Goal: Information Seeking & Learning: Learn about a topic

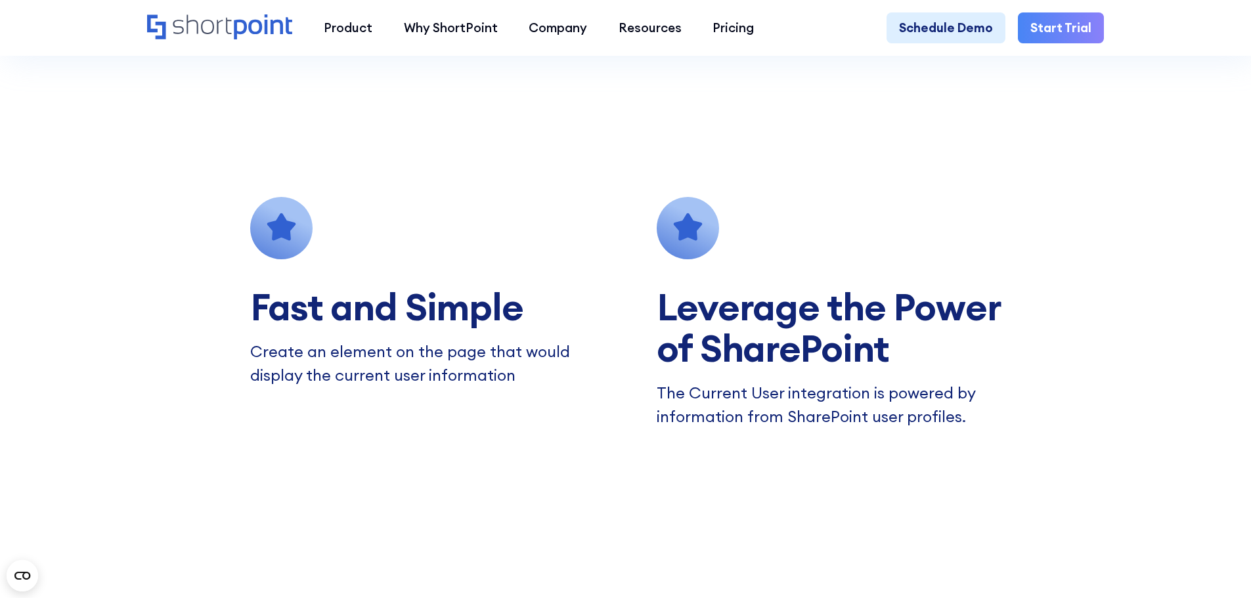
scroll to position [1247, 0]
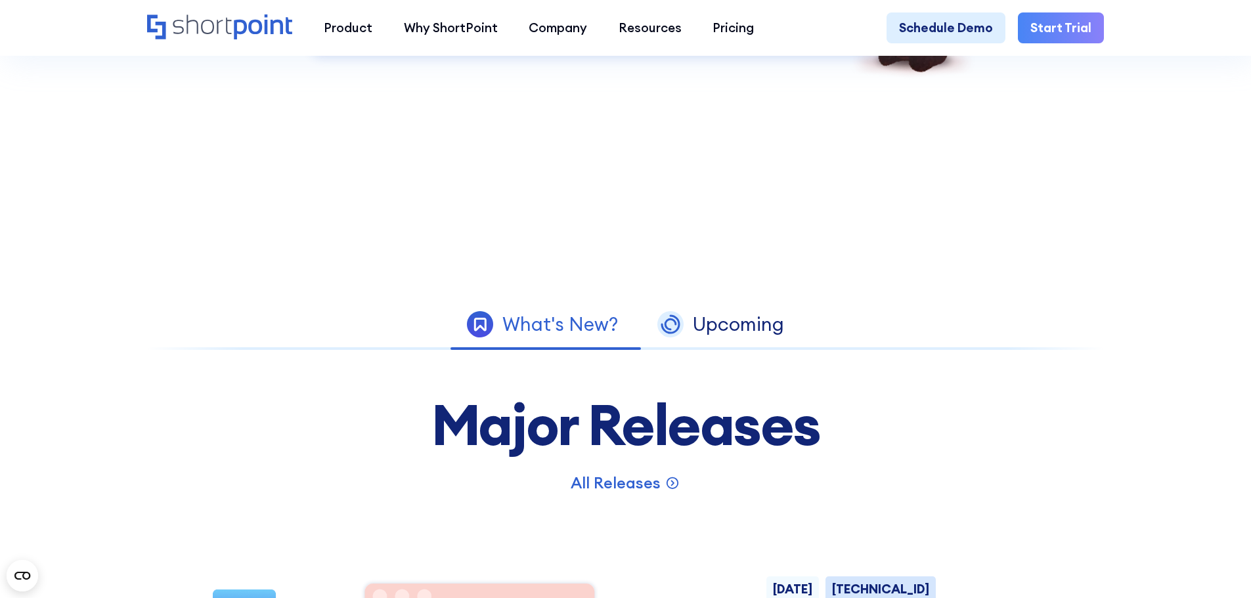
scroll to position [657, 0]
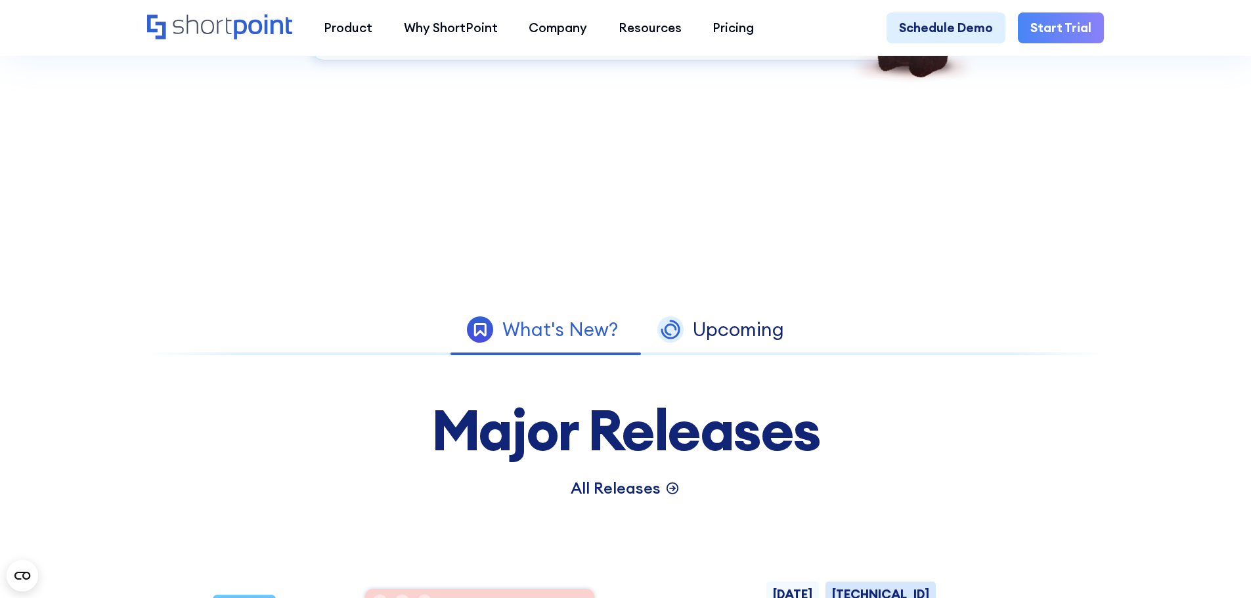
click at [636, 500] on p "All Releases" at bounding box center [616, 489] width 90 height 24
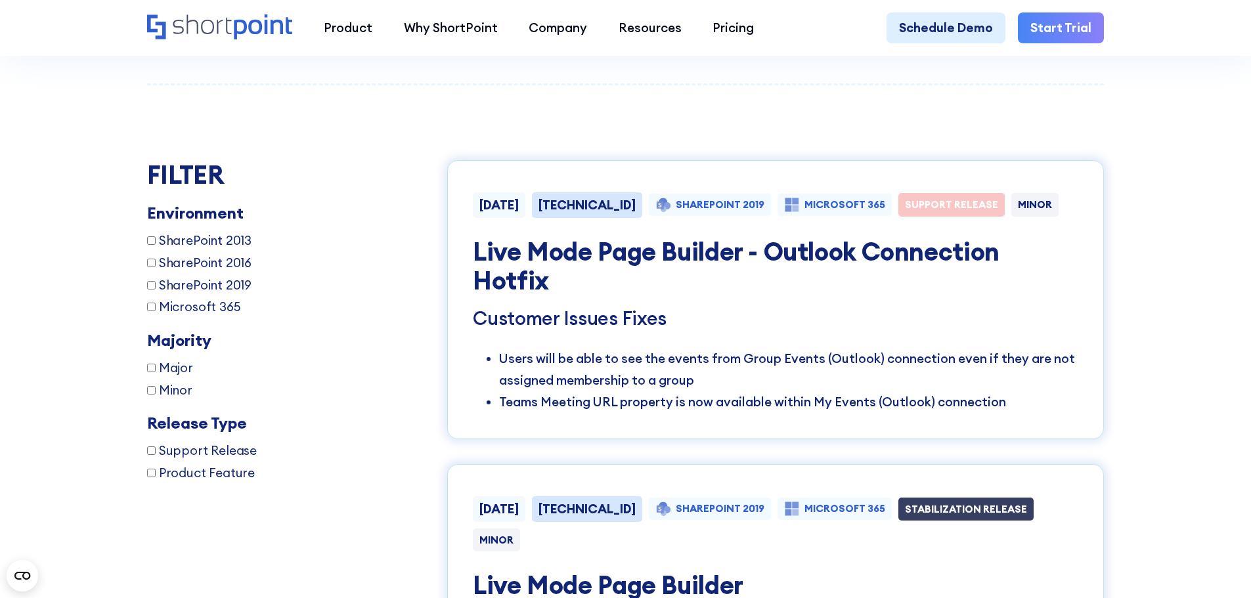
scroll to position [2347, 0]
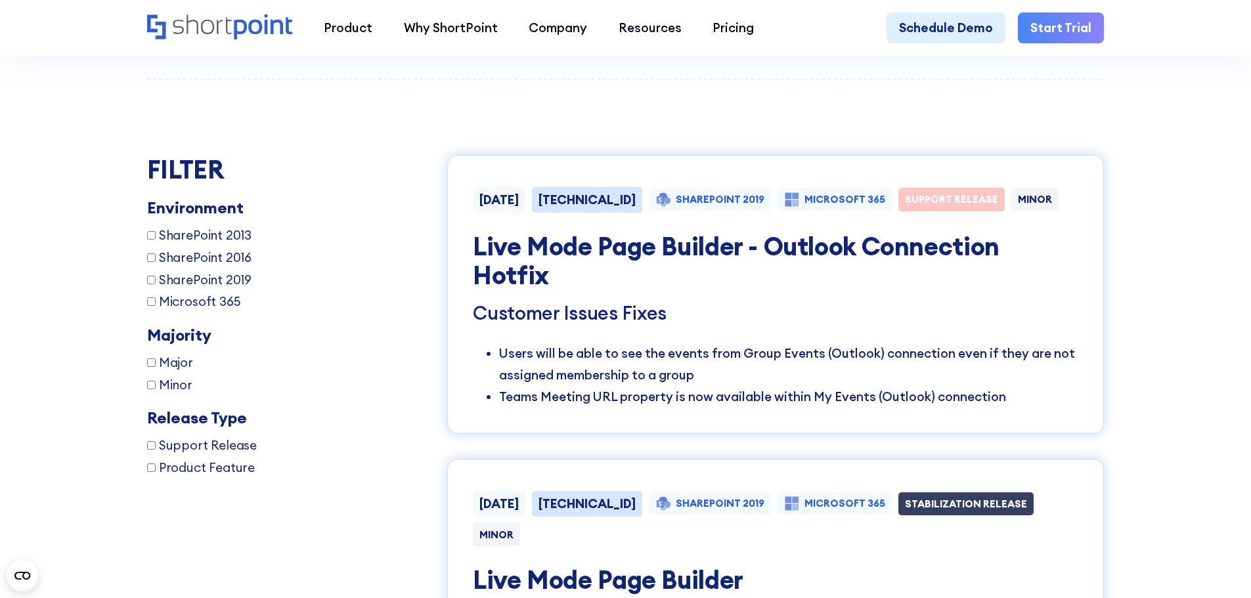
click at [643, 266] on h4 "Live Mode Page Builder - Outlook Connection Hotfix" at bounding box center [775, 261] width 605 height 58
drag, startPoint x: 792, startPoint y: 367, endPoint x: 808, endPoint y: 366, distance: 15.8
click at [794, 366] on li "Users will be able to see the events from Group Events (Outlook) connection eve…" at bounding box center [788, 365] width 579 height 44
click at [931, 365] on li "Users will be able to see the events from Group Events (Outlook) connection eve…" at bounding box center [788, 365] width 579 height 44
drag, startPoint x: 1009, startPoint y: 357, endPoint x: 900, endPoint y: 359, distance: 109.0
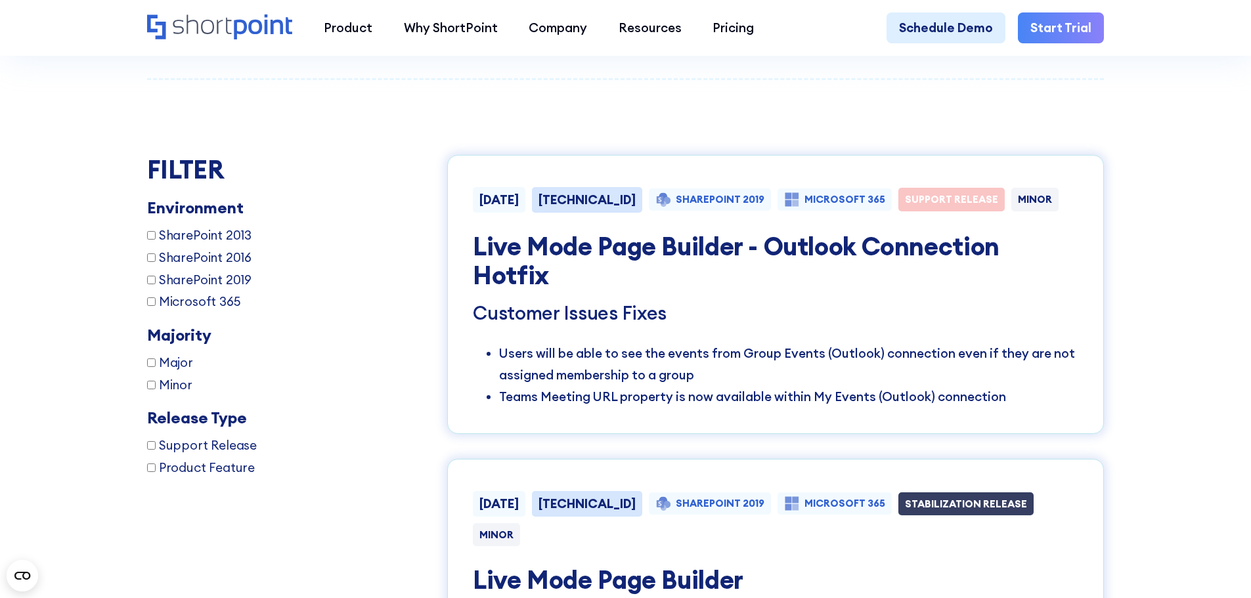
click at [1009, 356] on div "Customer Issues Fixes Users will be able to see the events from Group Events (O…" at bounding box center [775, 355] width 605 height 106
click at [714, 379] on li "Users will be able to see the events from Group Events (Outlook) connection eve…" at bounding box center [788, 365] width 579 height 44
drag, startPoint x: 746, startPoint y: 386, endPoint x: 798, endPoint y: 386, distance: 51.9
click at [750, 386] on li "Users will be able to see the events from Group Events (Outlook) connection eve…" at bounding box center [788, 365] width 579 height 44
click at [885, 385] on li "Users will be able to see the events from Group Events (Outlook) connection eve…" at bounding box center [788, 365] width 579 height 44
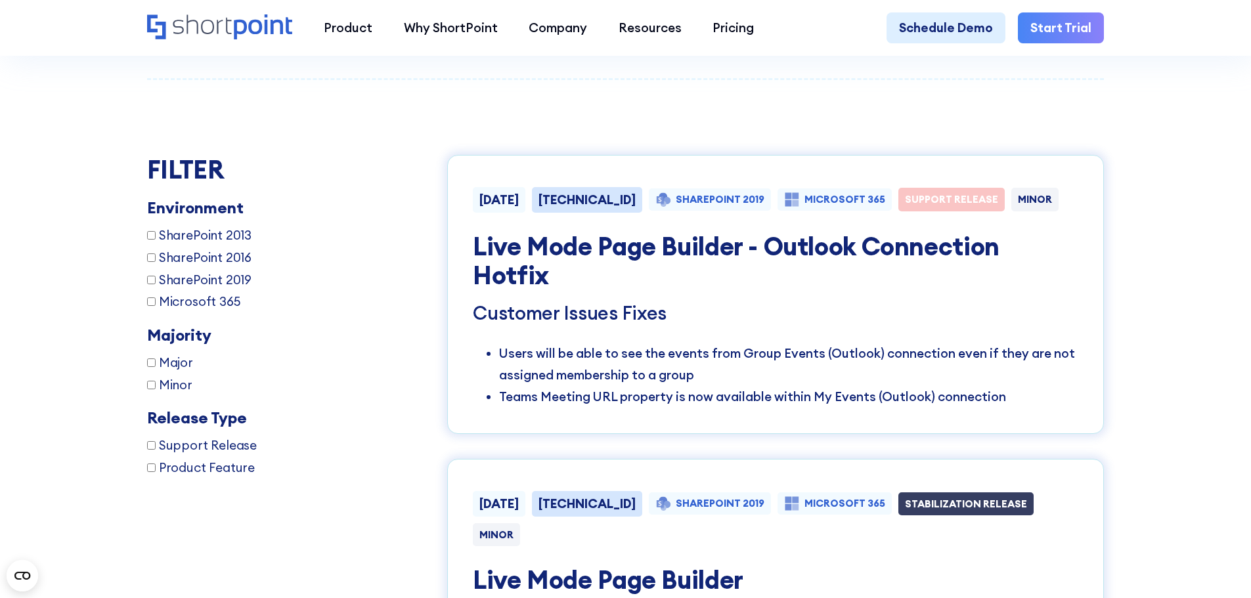
click at [738, 383] on li "Users will be able to see the events from Group Events (Outlook) connection eve…" at bounding box center [788, 365] width 579 height 44
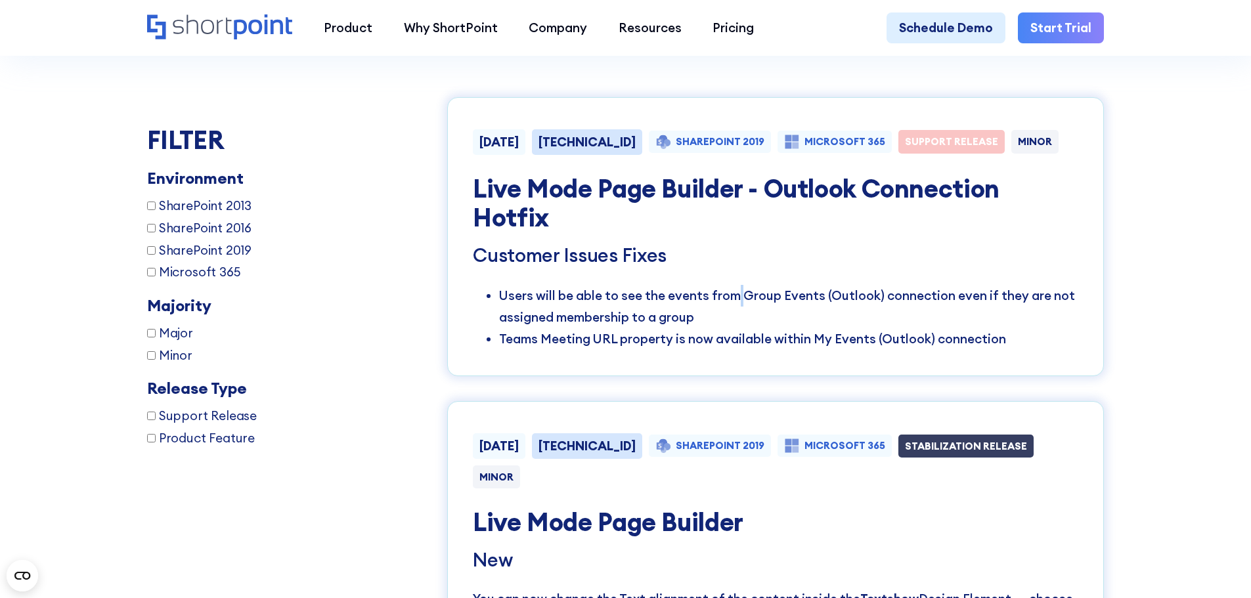
scroll to position [2478, 0]
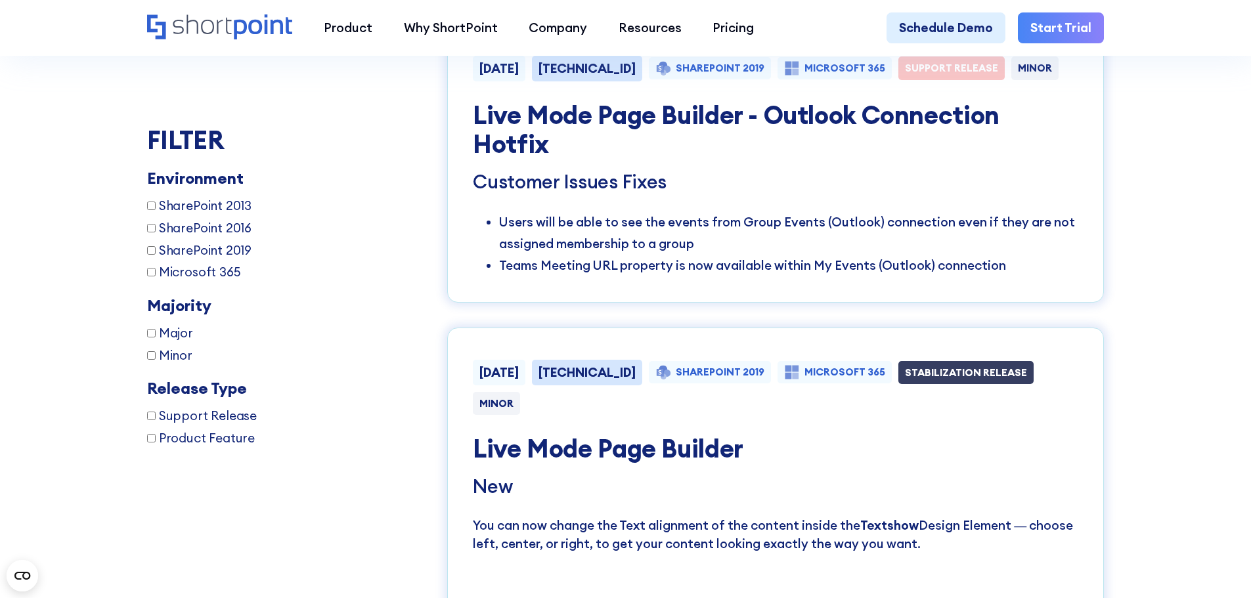
click at [662, 255] on li "Users will be able to see the events from Group Events (Outlook) connection eve…" at bounding box center [788, 233] width 579 height 44
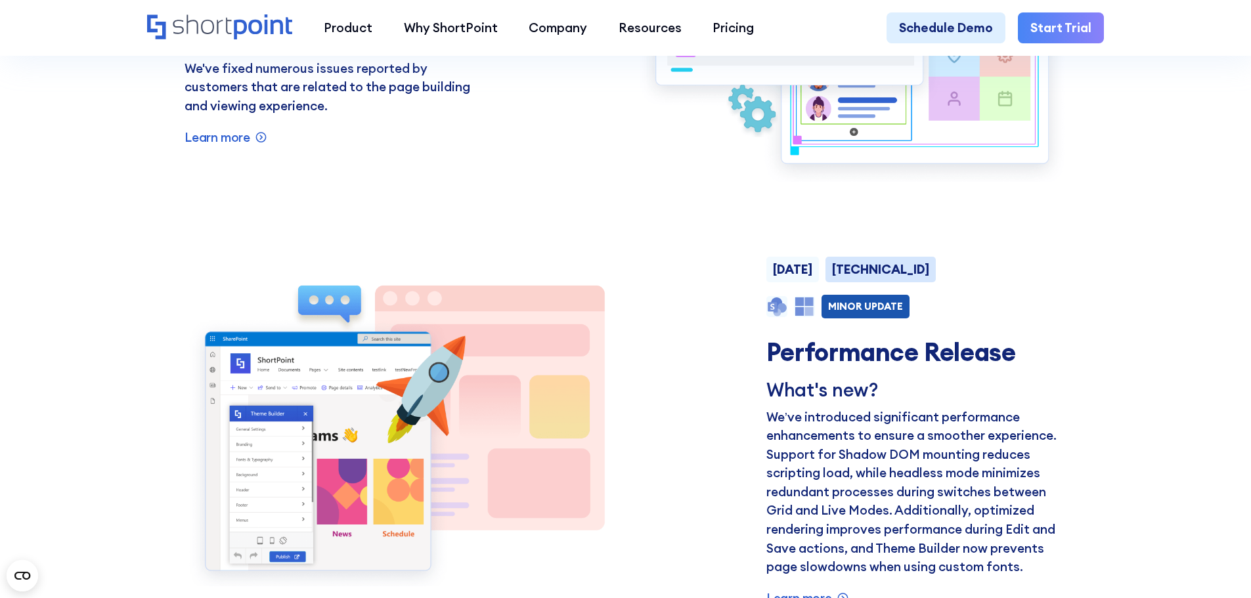
scroll to position [1559, 0]
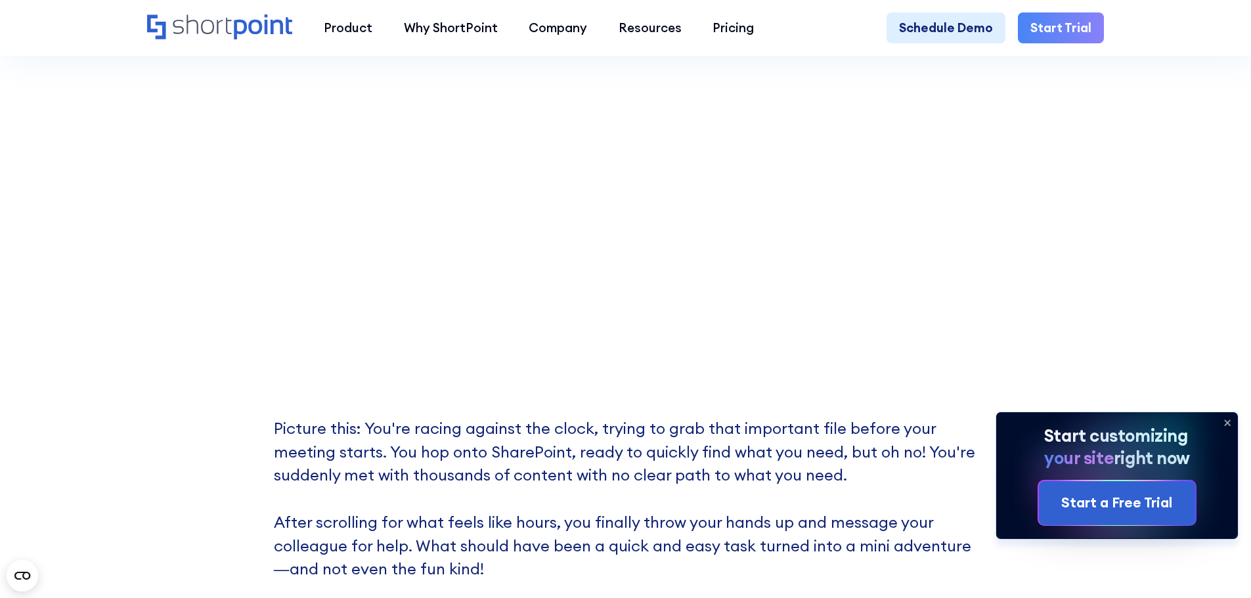
scroll to position [525, 0]
